Goal: Information Seeking & Learning: Get advice/opinions

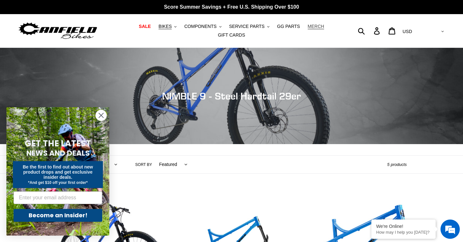
click at [317, 29] on span "MERCH" at bounding box center [315, 26] width 16 height 5
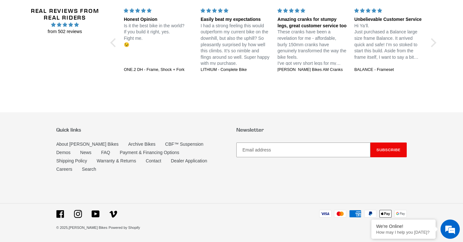
scroll to position [1515, 0]
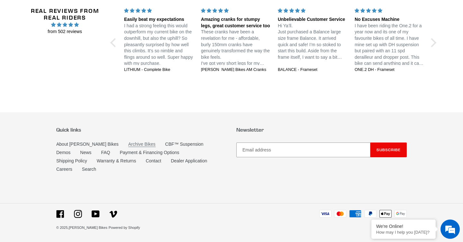
click at [128, 147] on link "Archive Bikes" at bounding box center [141, 144] width 27 height 5
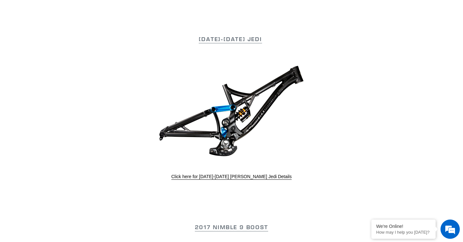
scroll to position [551, 0]
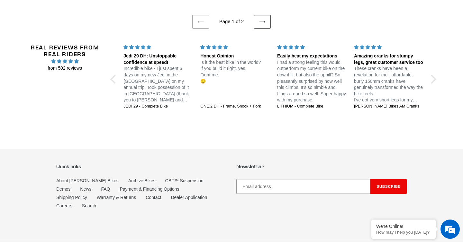
scroll to position [1439, 0]
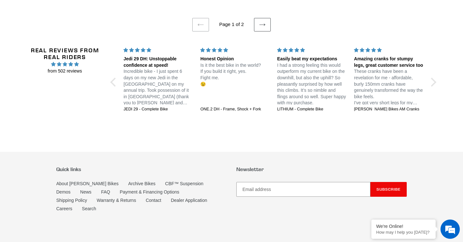
click at [89, 68] on span "4.96 stars" at bounding box center [64, 64] width 83 height 7
click at [73, 66] on span "4.96 stars" at bounding box center [71, 64] width 6 height 4
click at [73, 75] on span "from 502 reviews" at bounding box center [64, 71] width 83 height 7
click at [263, 31] on link "Next page" at bounding box center [262, 24] width 17 height 13
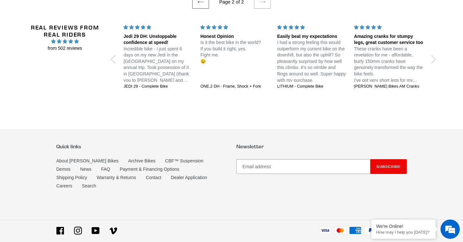
scroll to position [379, 0]
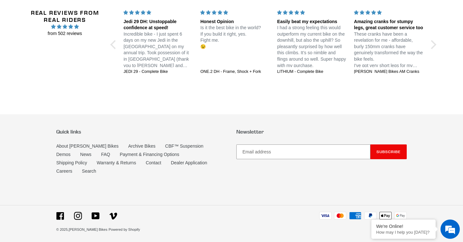
click at [142, 14] on span "5 stars" at bounding box center [144, 12] width 6 height 4
click at [142, 27] on div "Jedi 29 DH: Unstoppable confidence at speed!" at bounding box center [157, 25] width 69 height 13
click at [142, 43] on p "Incredible bike - I just spent 6 days on my new Jedi in the Whistler bike park …" at bounding box center [157, 50] width 69 height 38
click at [146, 58] on p "Incredible bike - I just spent 6 days on my new Jedi in the Whistler bike park …" at bounding box center [157, 50] width 69 height 38
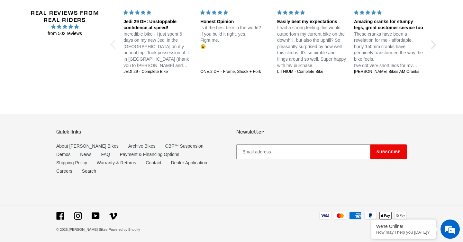
click at [113, 49] on div at bounding box center [114, 44] width 9 height 9
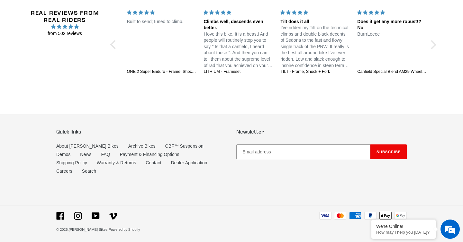
scroll to position [0, 0]
click at [313, 75] on div "TILT - Frame, Shock + Fork" at bounding box center [314, 72] width 69 height 6
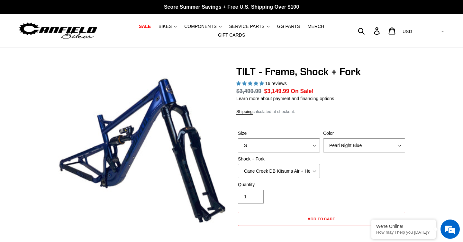
select select "highest-rating"
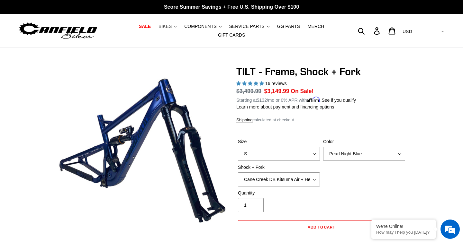
click at [171, 28] on span "BIKES" at bounding box center [164, 26] width 13 height 5
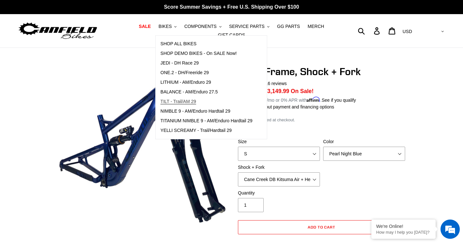
click at [193, 103] on span "TILT - Trail/AM 29" at bounding box center [178, 101] width 36 height 5
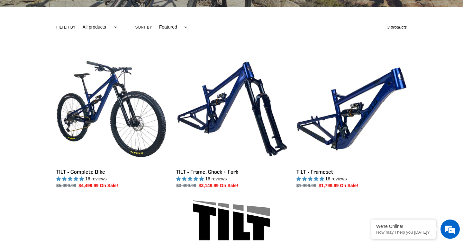
scroll to position [140, 0]
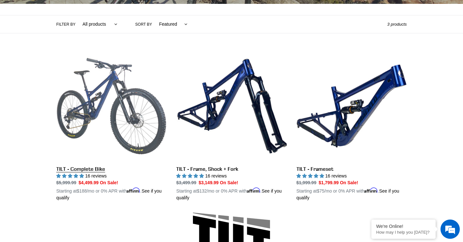
click at [93, 89] on link "TILT - Complete Bike" at bounding box center [111, 126] width 110 height 150
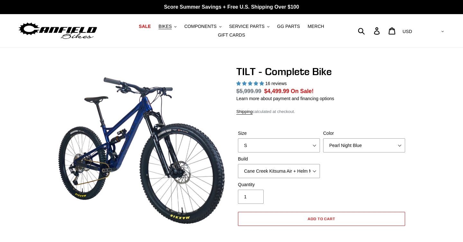
select select "highest-rating"
